Goal: Information Seeking & Learning: Learn about a topic

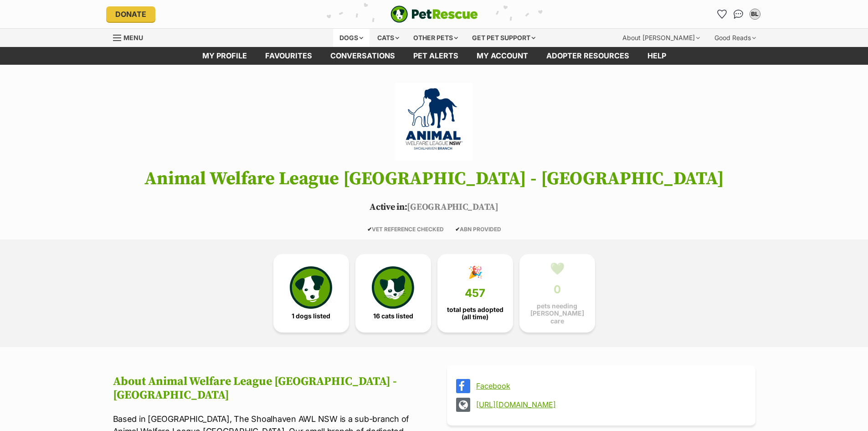
click at [343, 36] on div "Dogs" at bounding box center [351, 38] width 36 height 18
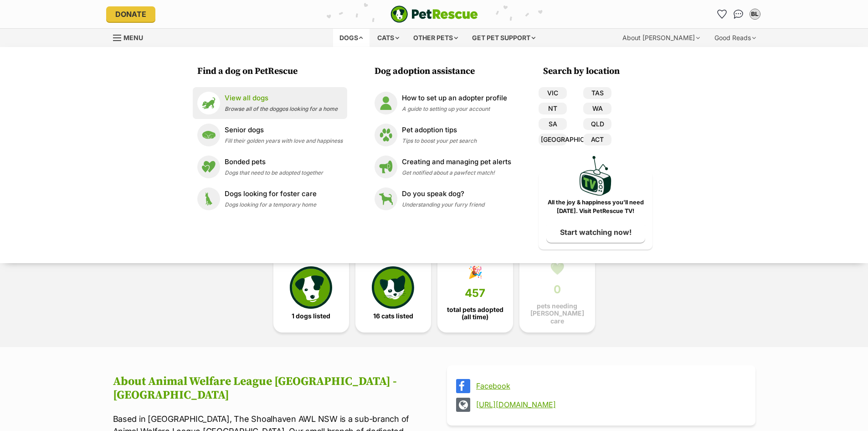
click at [257, 107] on span "Browse all of the doggos looking for a home" at bounding box center [281, 108] width 113 height 7
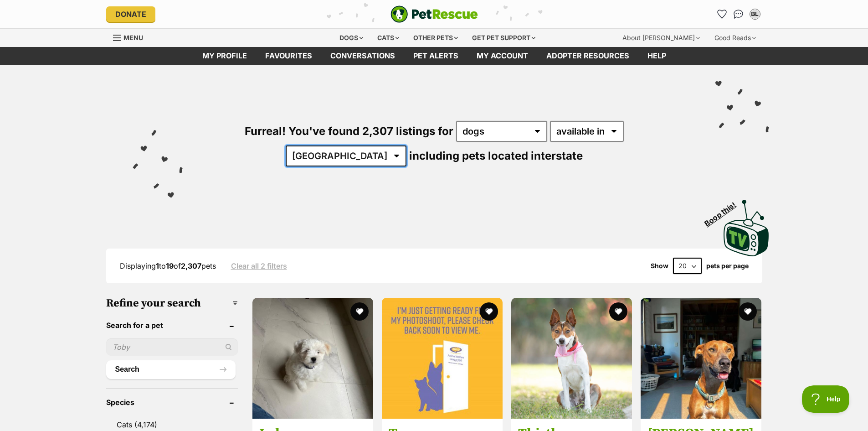
click at [407, 145] on select "[GEOGRAPHIC_DATA] [GEOGRAPHIC_DATA] [GEOGRAPHIC_DATA] [GEOGRAPHIC_DATA] [GEOGRA…" at bounding box center [346, 155] width 121 height 21
select select "ACT"
click at [407, 145] on select "Australia ACT NSW NT QLD SA TAS VIC WA" at bounding box center [346, 155] width 121 height 21
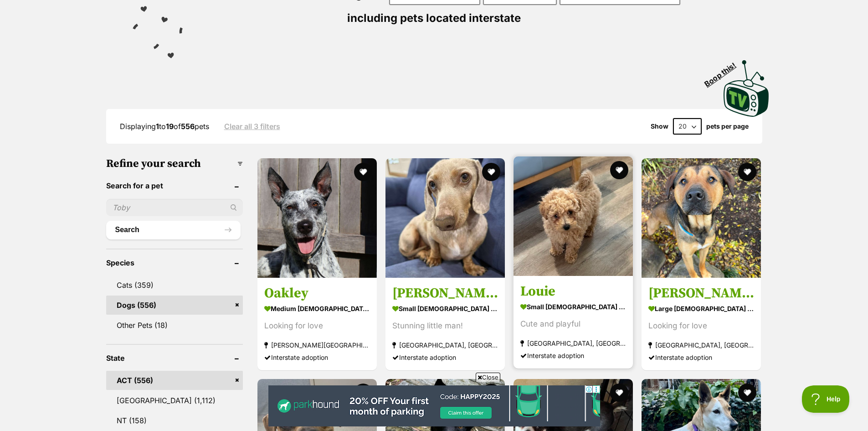
click at [546, 296] on h3 "Louie" at bounding box center [574, 291] width 106 height 17
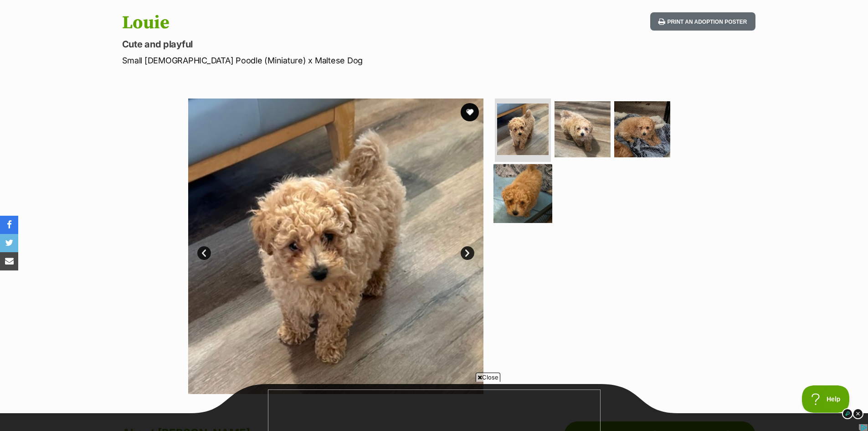
click at [518, 201] on img at bounding box center [523, 193] width 59 height 59
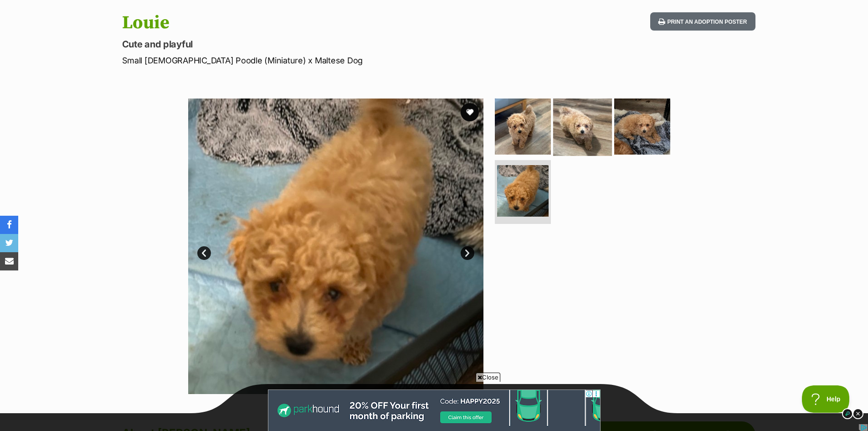
click at [568, 135] on img at bounding box center [582, 126] width 59 height 59
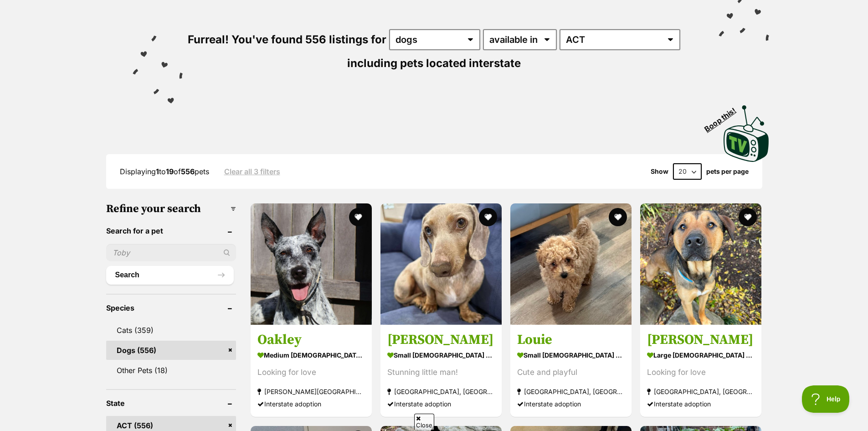
scroll to position [91, 0]
click at [691, 171] on select "20 40 60" at bounding box center [687, 172] width 29 height 16
select select "60"
click at [673, 164] on select "20 40 60" at bounding box center [687, 172] width 29 height 16
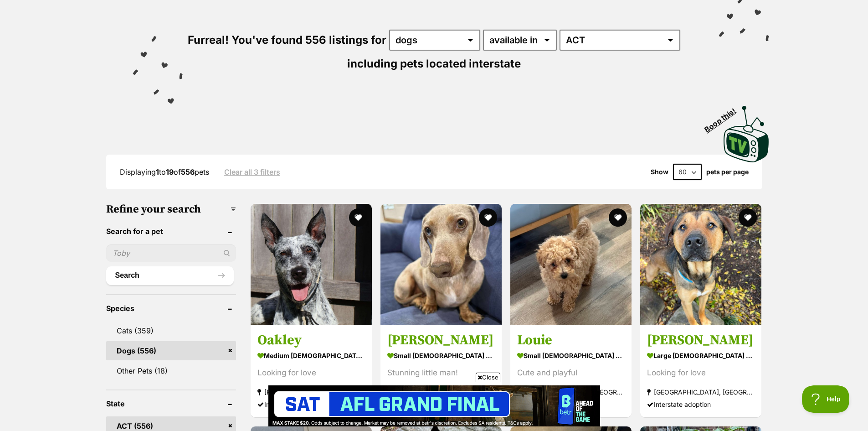
scroll to position [0, 0]
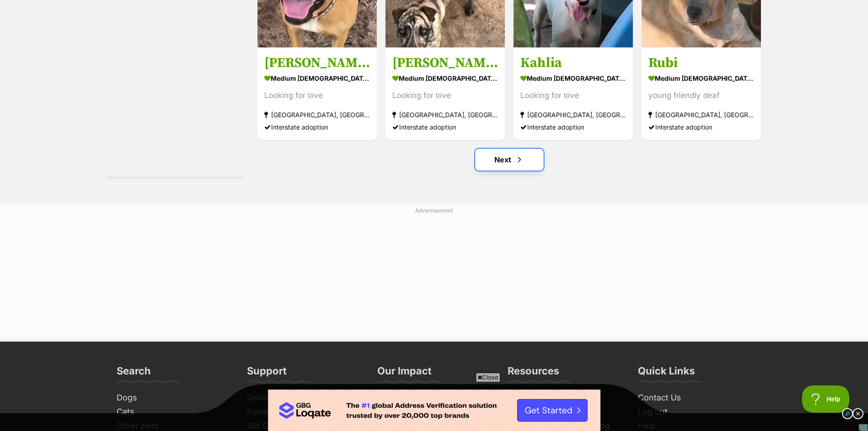
click at [516, 160] on span "Next page" at bounding box center [519, 159] width 9 height 11
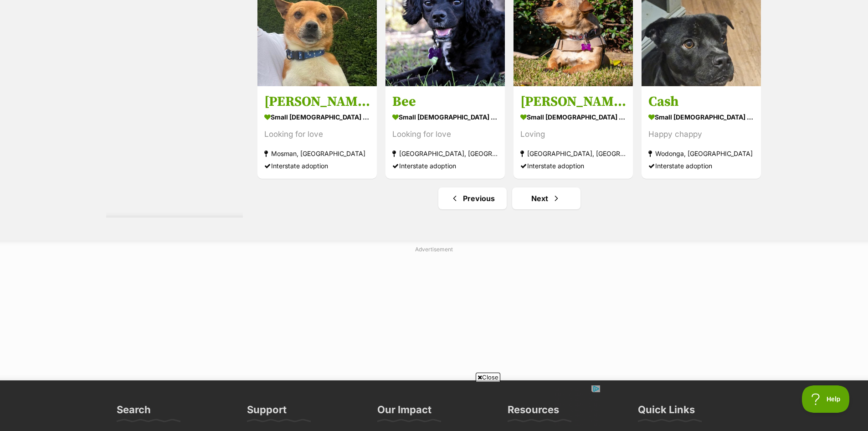
scroll to position [4878, 0]
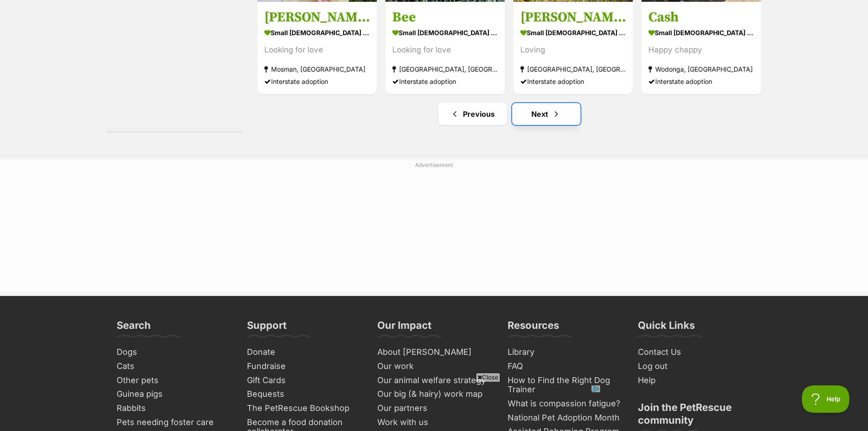
click at [558, 111] on span "Next page" at bounding box center [556, 114] width 9 height 11
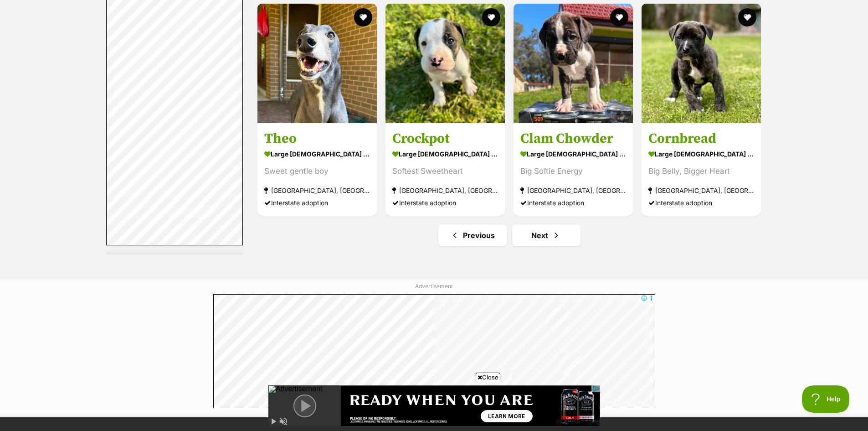
scroll to position [4878, 0]
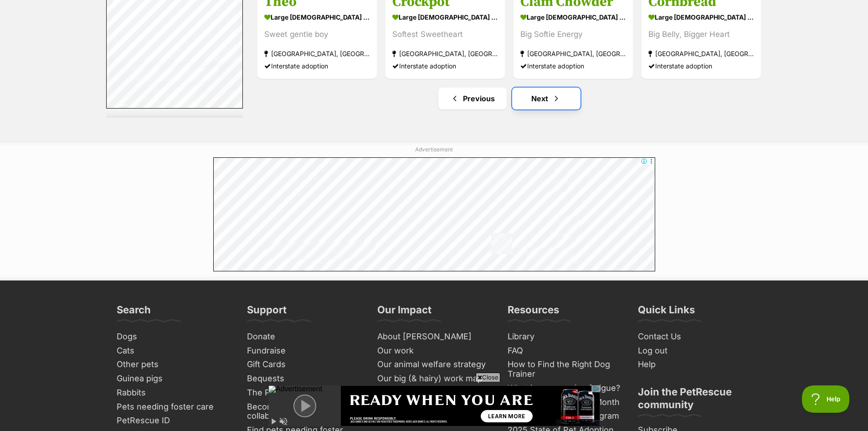
click at [536, 96] on link "Next" at bounding box center [546, 99] width 68 height 22
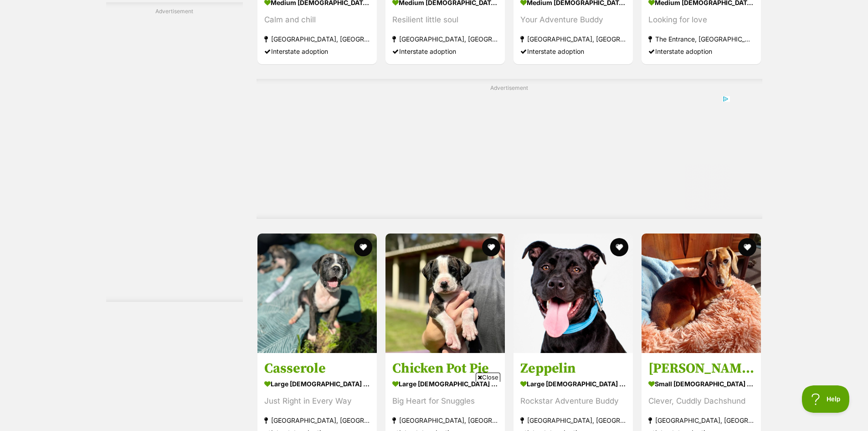
scroll to position [4661, 0]
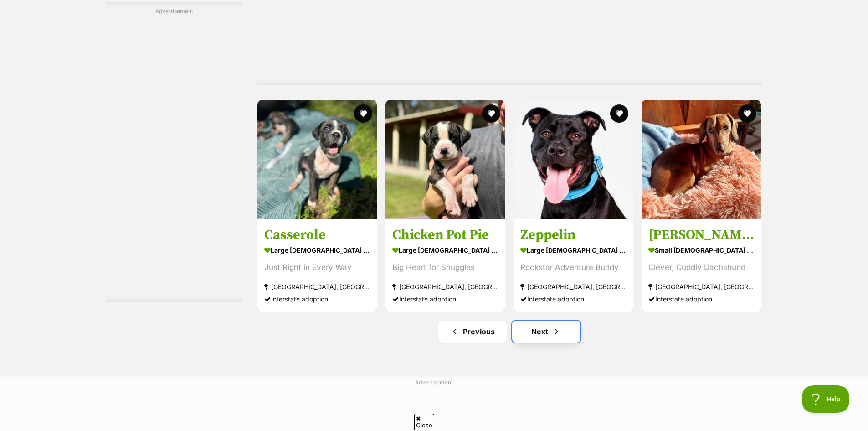
click at [573, 341] on link "Next" at bounding box center [546, 331] width 68 height 22
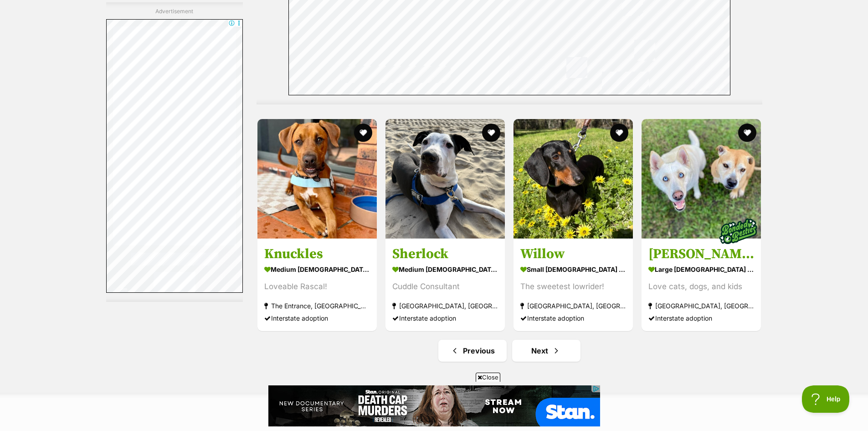
scroll to position [4696, 0]
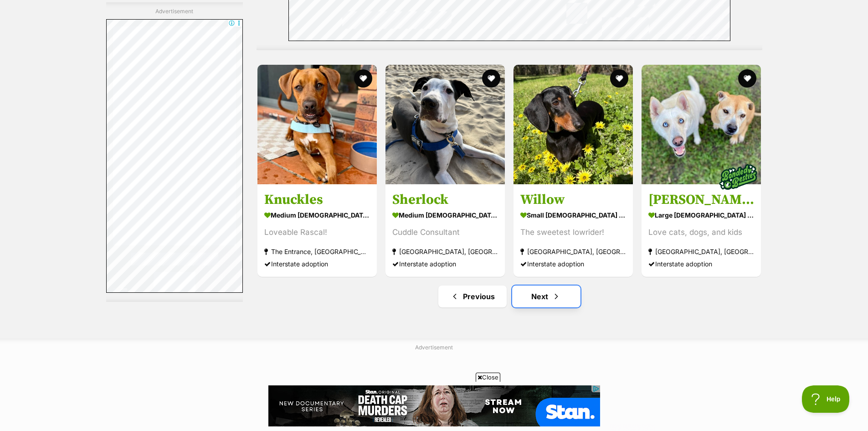
click at [552, 294] on span "Next page" at bounding box center [556, 296] width 9 height 11
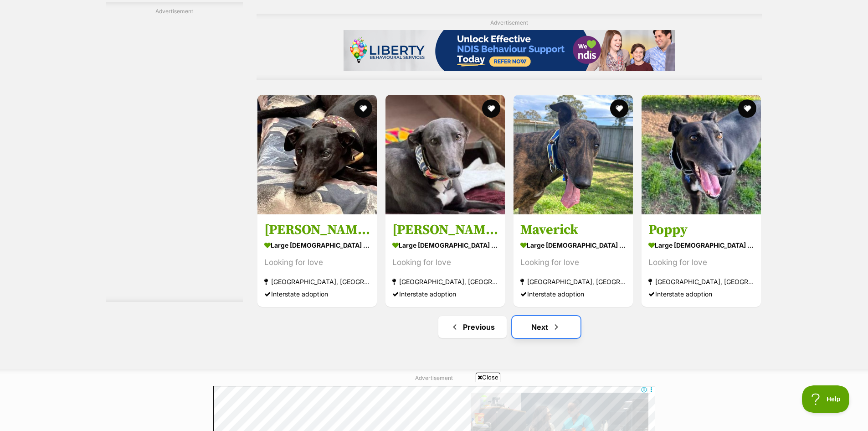
click at [534, 331] on link "Next" at bounding box center [546, 327] width 68 height 22
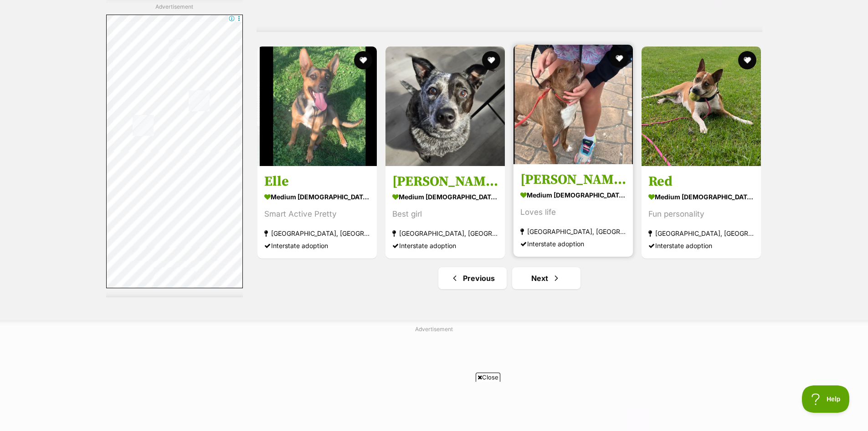
scroll to position [4832, 0]
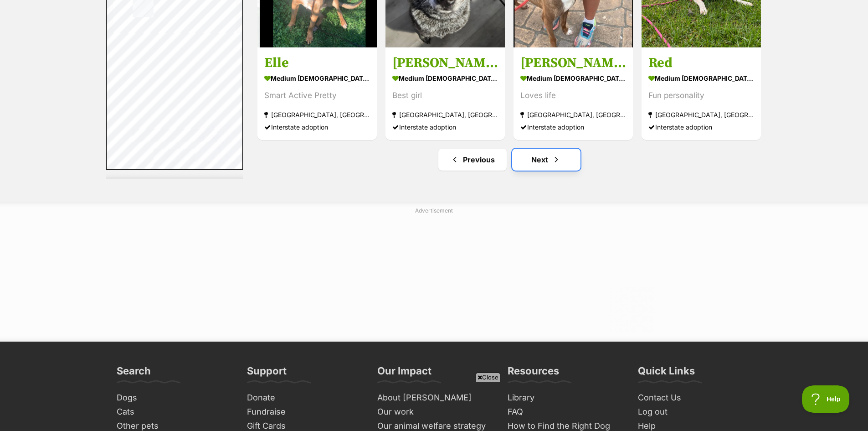
click at [532, 168] on link "Next" at bounding box center [546, 160] width 68 height 22
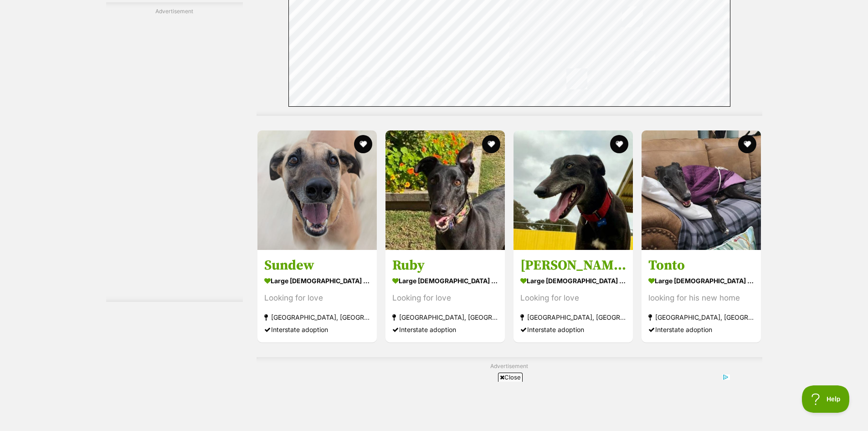
scroll to position [1687, 0]
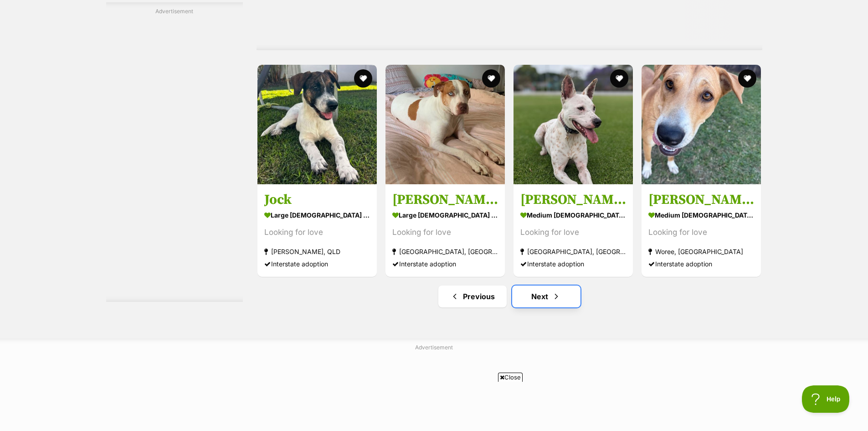
click at [551, 291] on link "Next" at bounding box center [546, 296] width 68 height 22
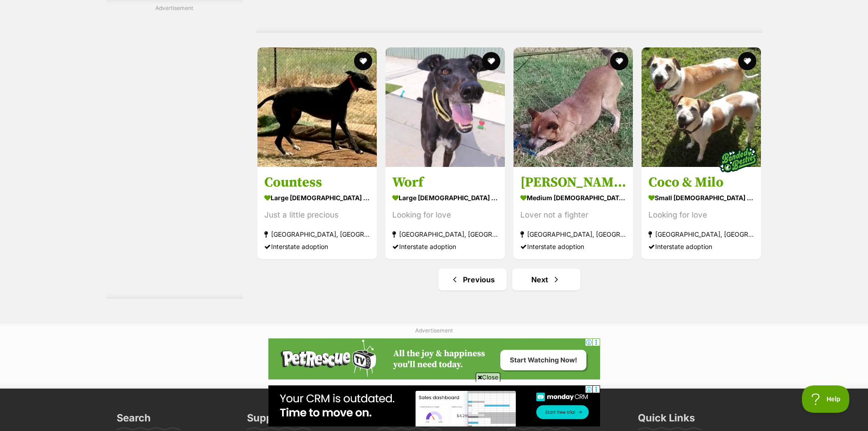
scroll to position [4787, 0]
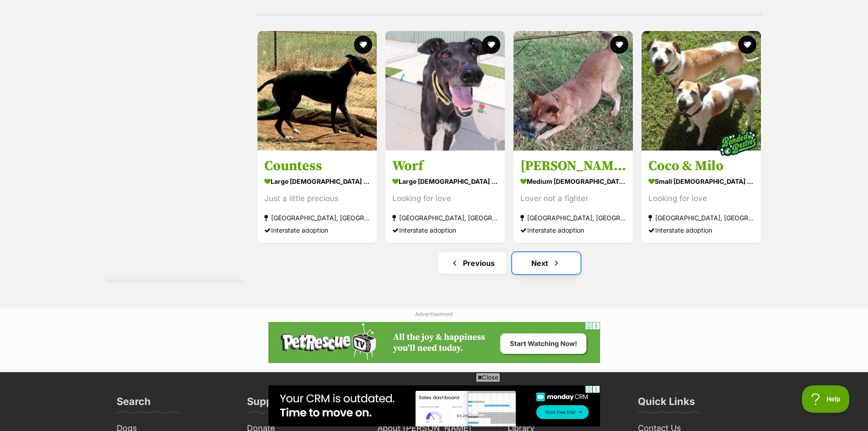
click at [527, 255] on link "Next" at bounding box center [546, 263] width 68 height 22
